Goal: Task Accomplishment & Management: Complete application form

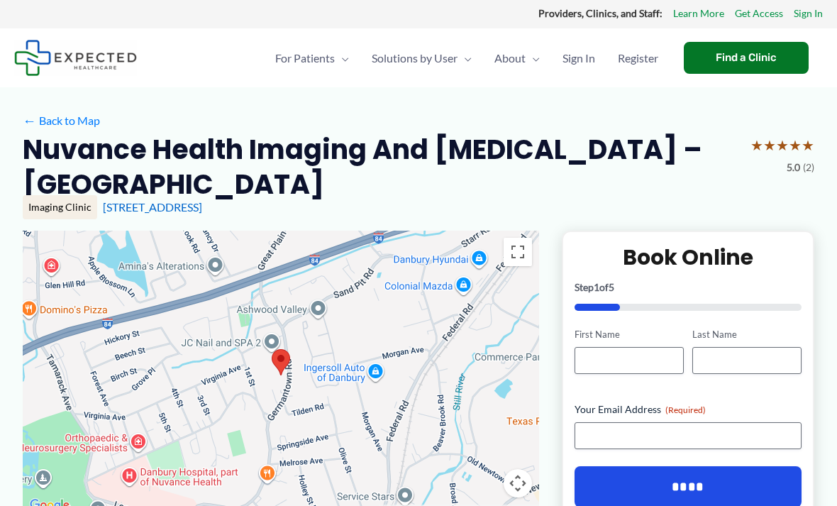
scroll to position [1, 0]
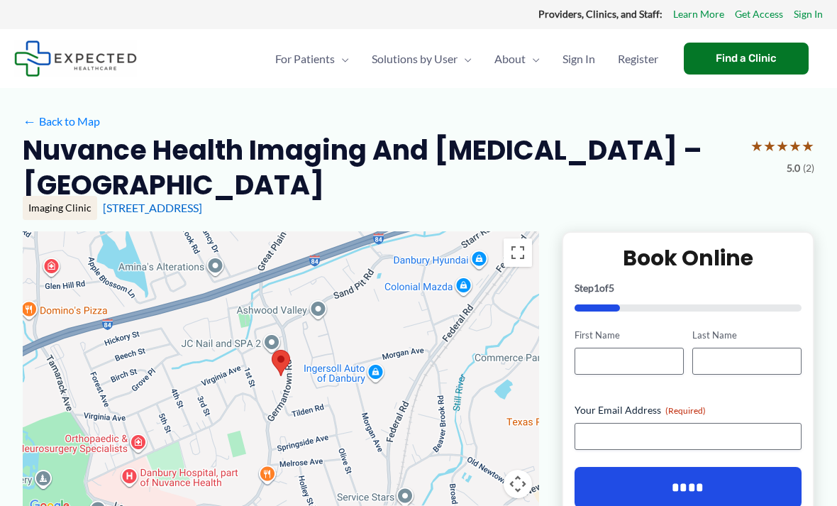
click at [57, 196] on div "Imaging Clinic" at bounding box center [60, 208] width 74 height 24
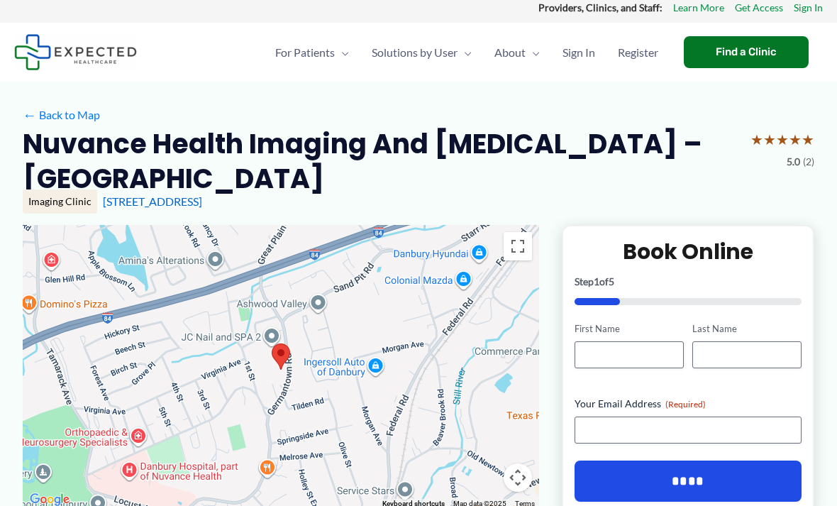
scroll to position [0, 0]
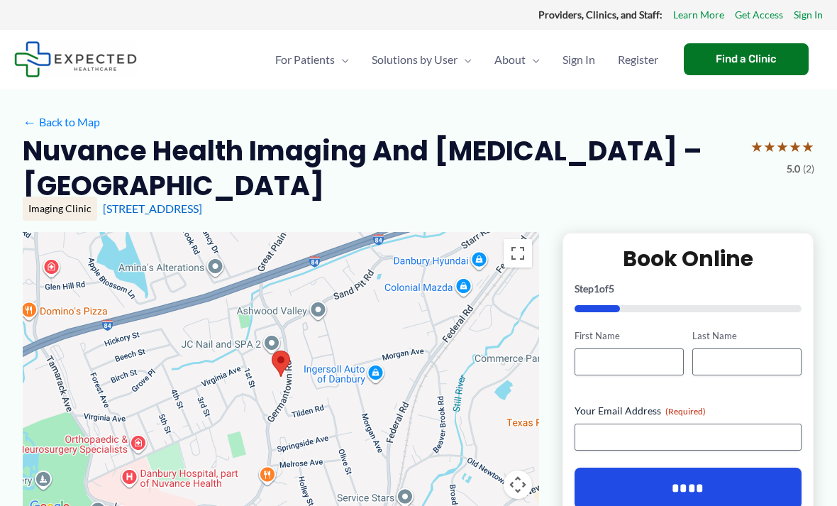
click at [331, 250] on div at bounding box center [281, 374] width 516 height 284
click at [645, 82] on span "Register" at bounding box center [638, 60] width 40 height 50
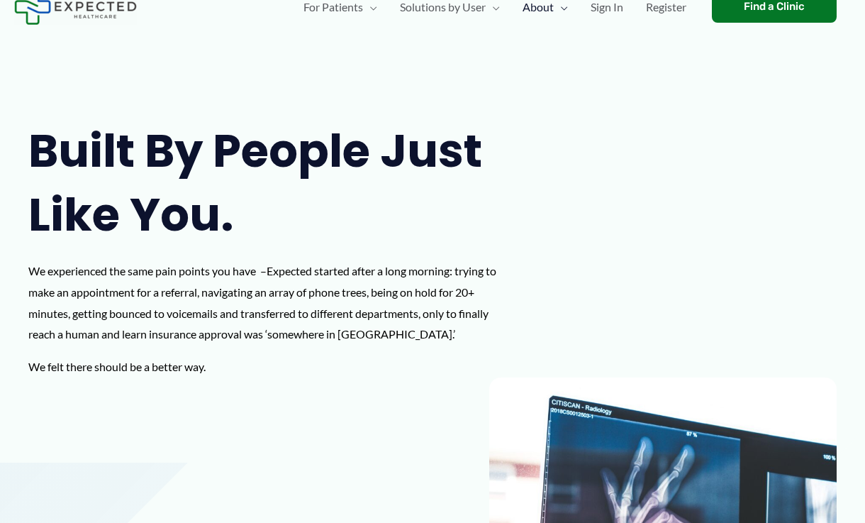
scroll to position [48, 0]
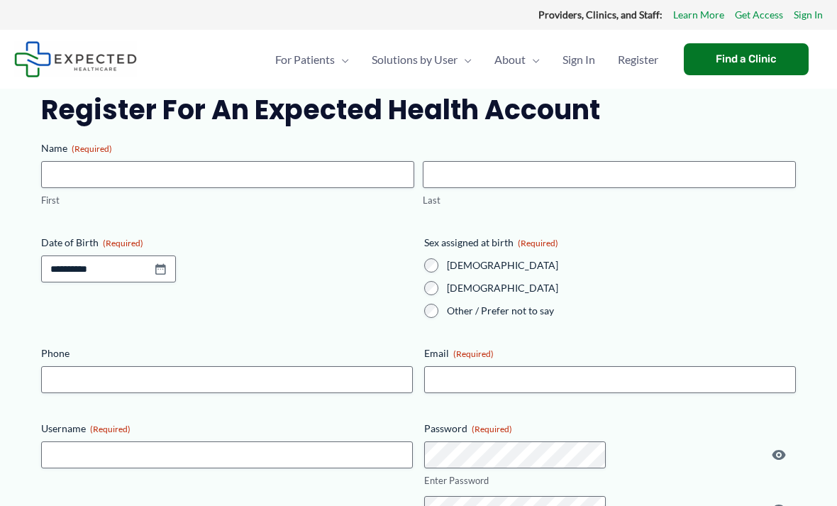
click at [592, 15] on strong "Providers, Clinics, and Staff:" at bounding box center [600, 15] width 124 height 12
click at [634, 20] on strong "Providers, Clinics, and Staff:" at bounding box center [600, 15] width 124 height 12
click at [704, 18] on link "Learn More" at bounding box center [698, 15] width 51 height 18
